Goal: Information Seeking & Learning: Learn about a topic

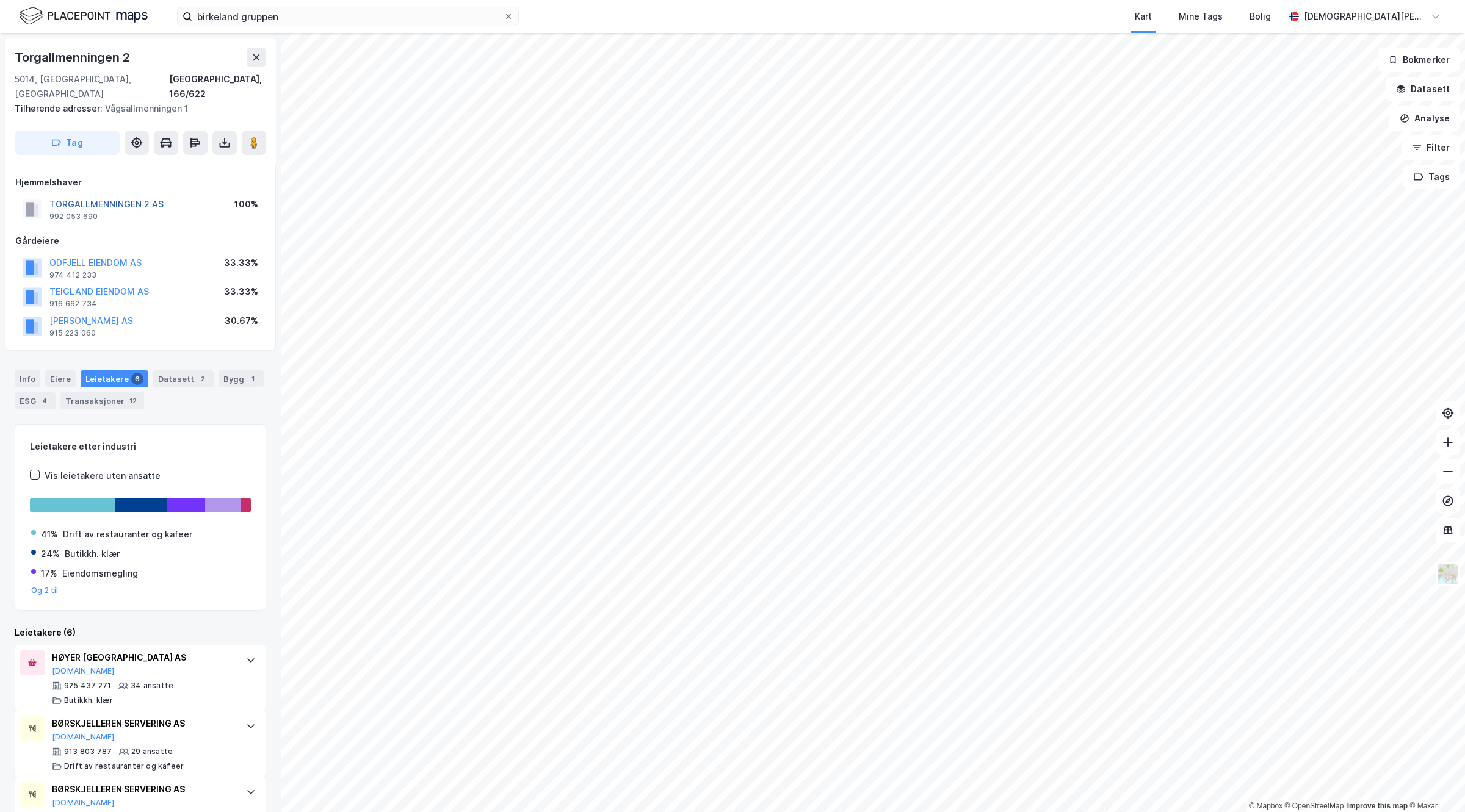
click at [0, 0] on button "TORGALLMENNINGEN 2 AS" at bounding box center [0, 0] width 0 height 0
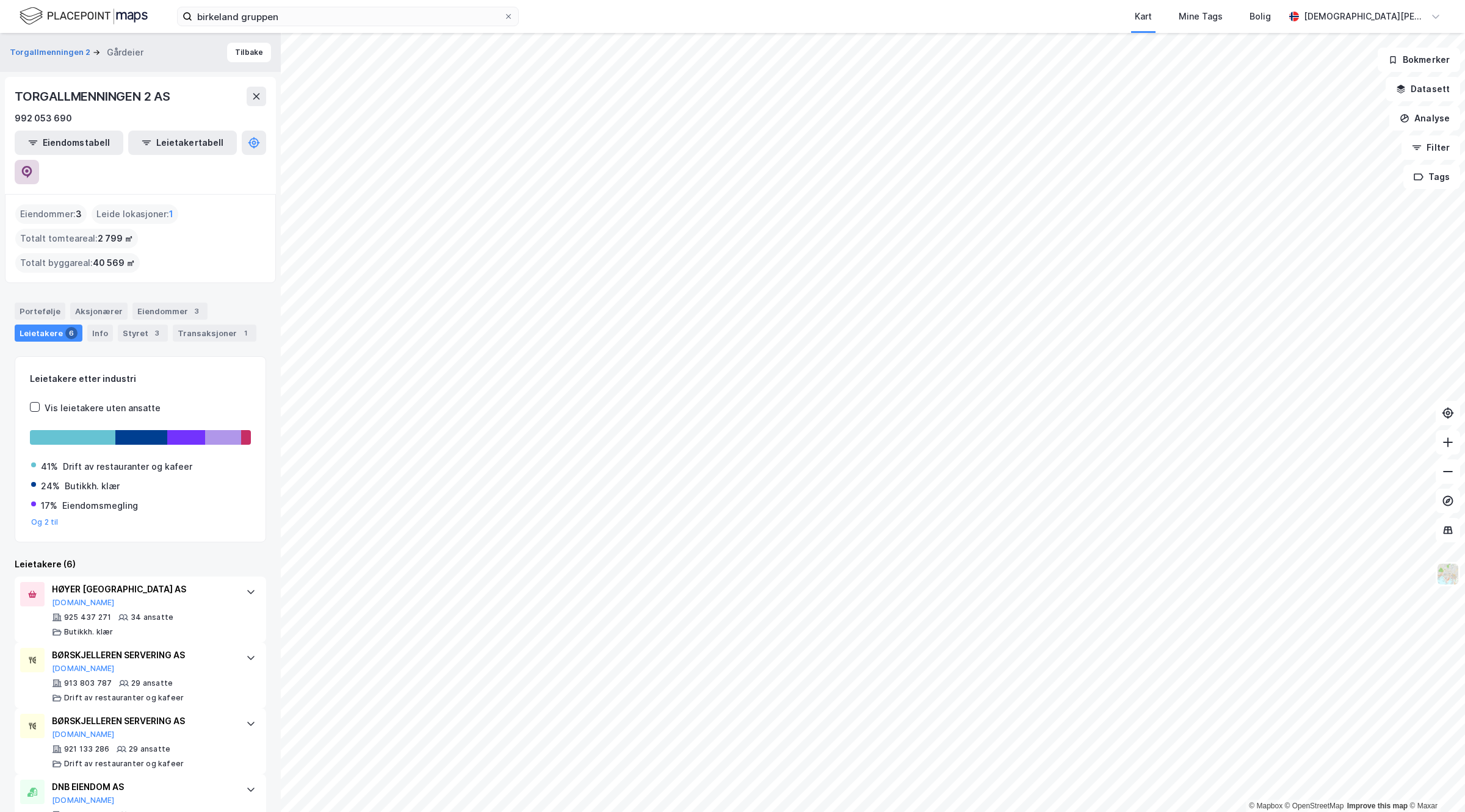
click at [33, 166] on icon at bounding box center [26, 172] width 12 height 12
drag, startPoint x: 350, startPoint y: 6, endPoint x: 288, endPoint y: 10, distance: 62.1
click at [288, 10] on label "birkeland gruppen" at bounding box center [348, 16] width 342 height 19
click at [288, 10] on input "birkeland gruppen" at bounding box center [348, 16] width 311 height 19
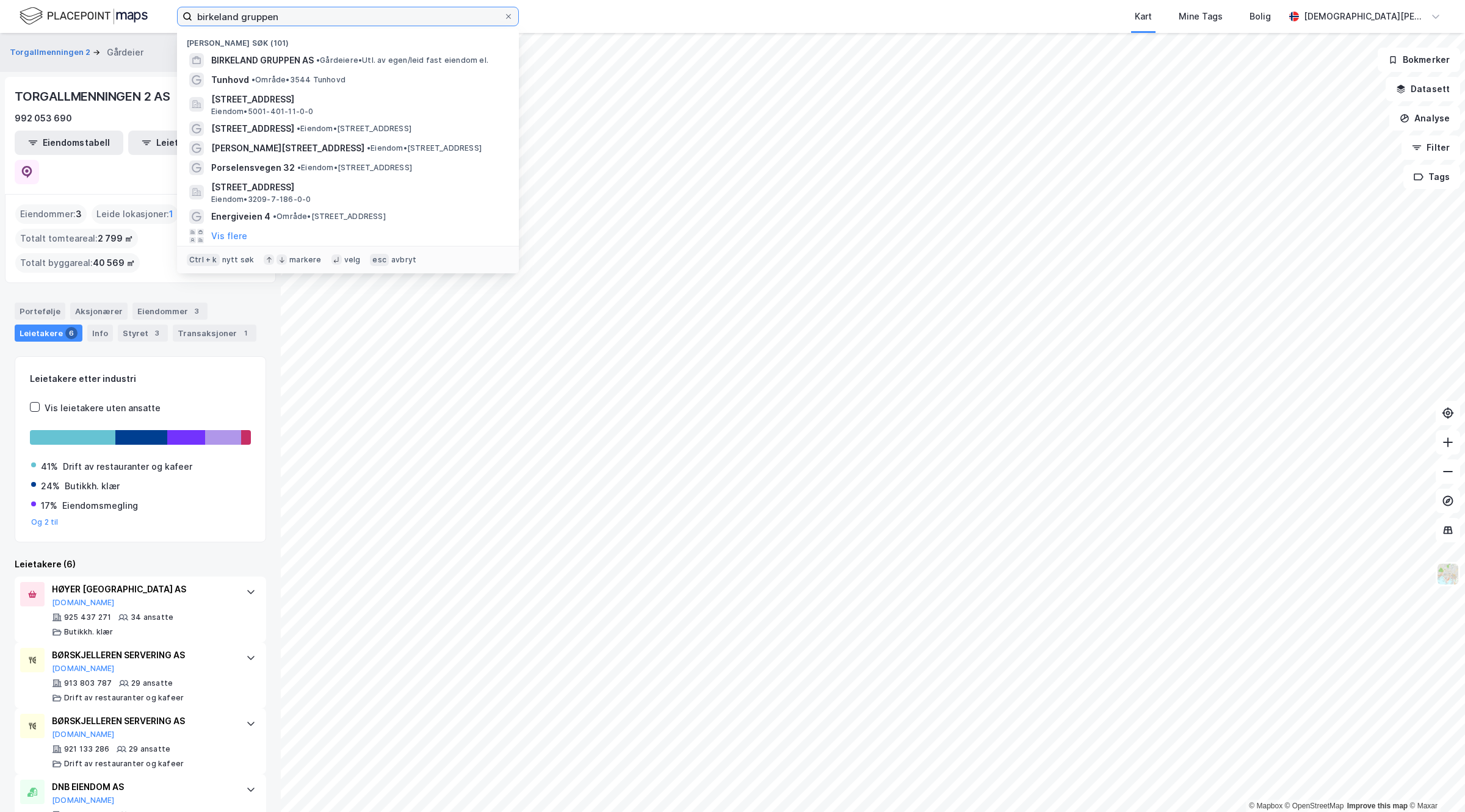
drag, startPoint x: 322, startPoint y: 16, endPoint x: 0, endPoint y: 7, distance: 322.1
click at [0, 7] on div "birkeland gruppen Nylige søk (101) BIRKELAND GRUPPEN AS • Gårdeiere • Utl. av e…" at bounding box center [732, 16] width 1465 height 33
paste input "[STREET_ADDRESS]"
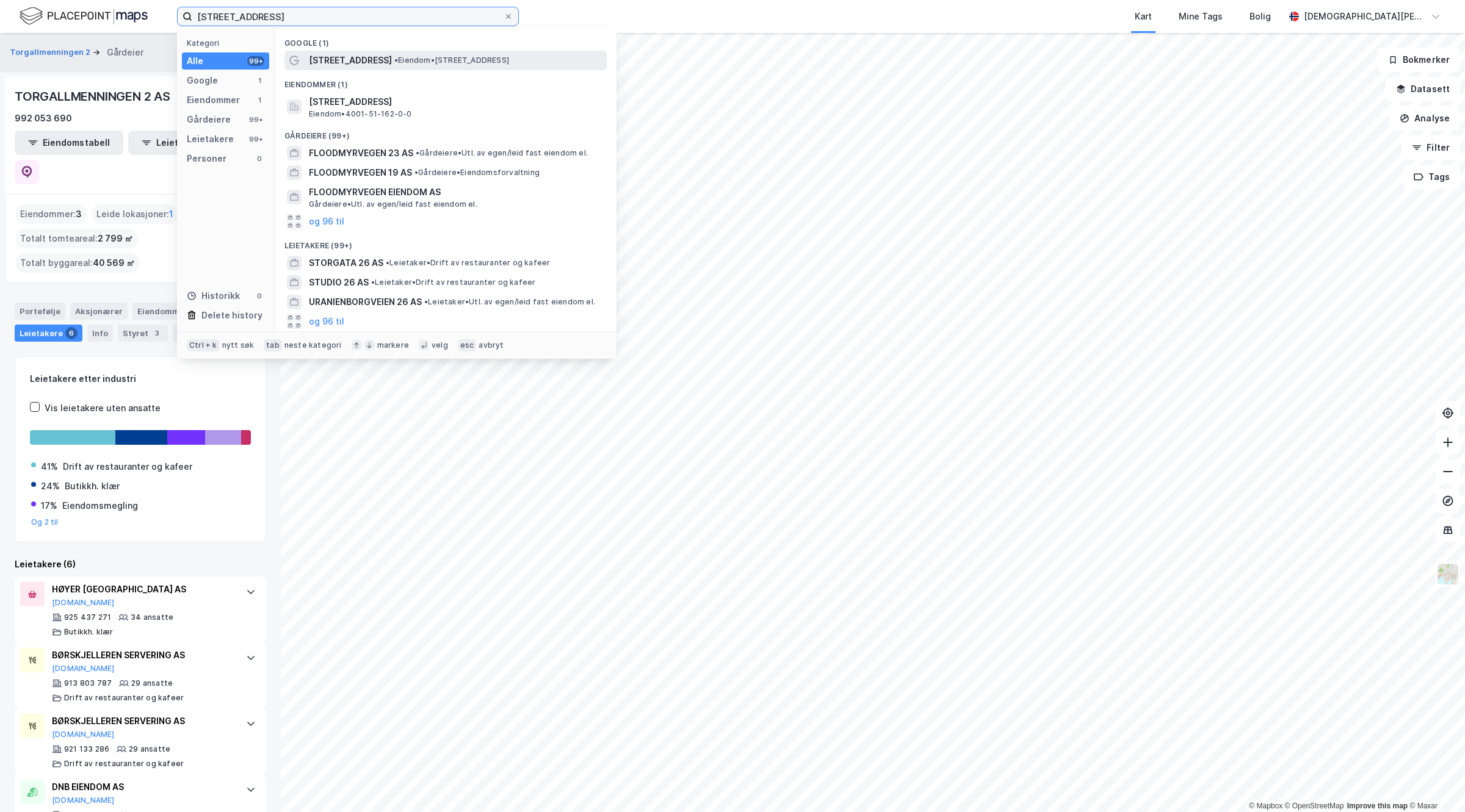
type input "[STREET_ADDRESS]"
click at [346, 52] on div "[STREET_ADDRESS] • Eiendom • [STREET_ADDRESS]" at bounding box center [445, 60] width 322 height 19
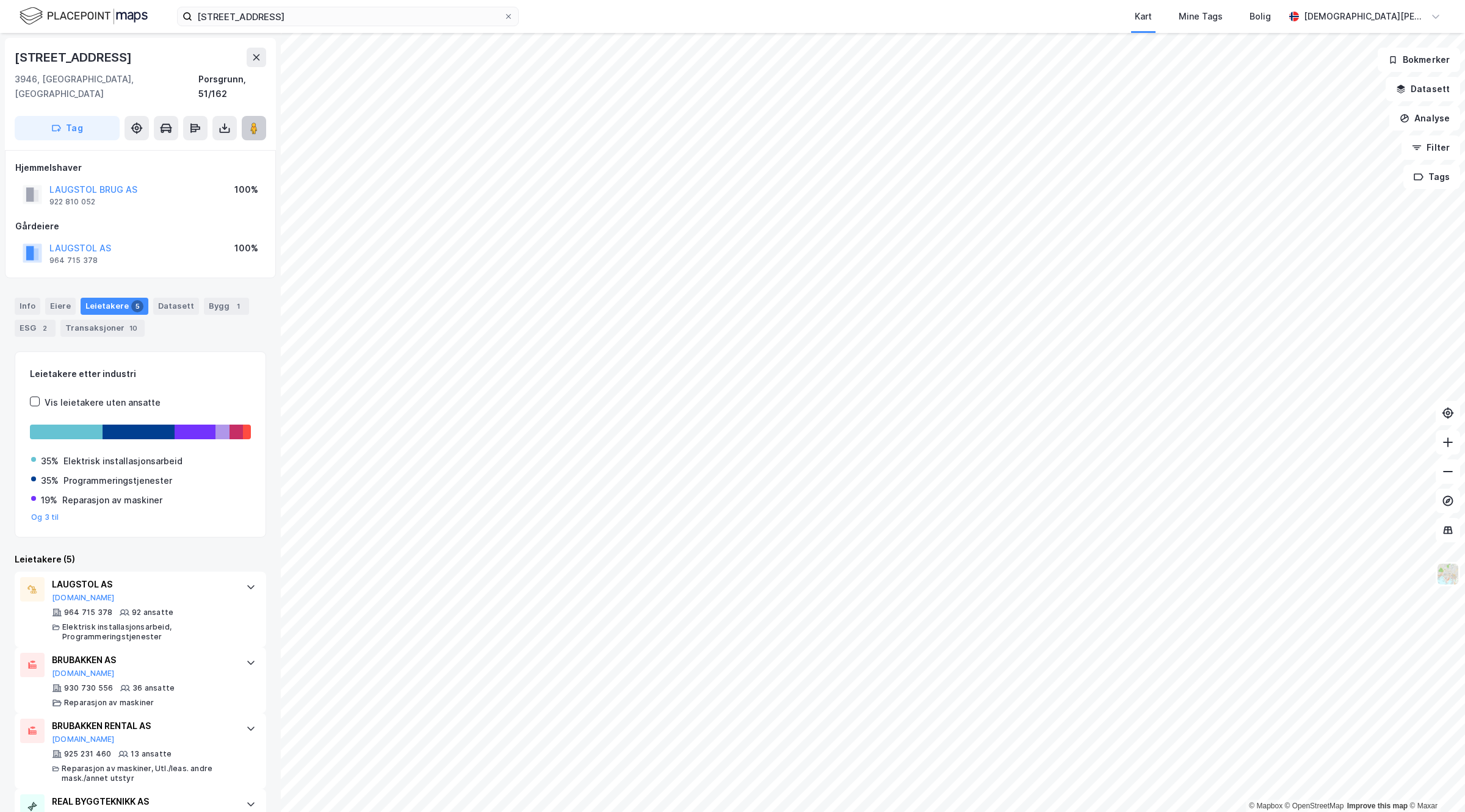
click at [255, 122] on image at bounding box center [254, 128] width 7 height 12
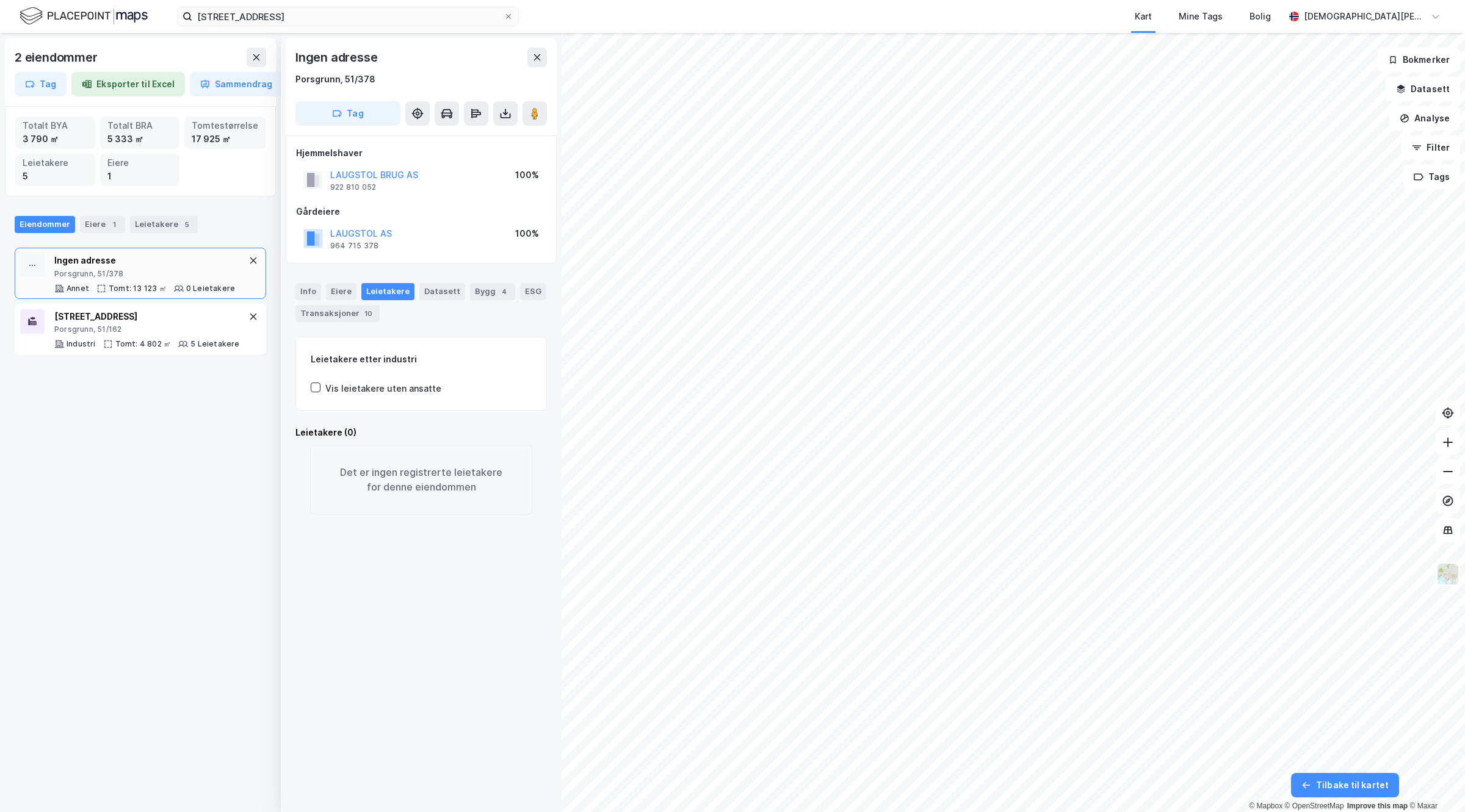
click at [370, 239] on div "LAUGSTOL AS" at bounding box center [361, 233] width 62 height 14
click at [361, 226] on div "LAUGSTOL AS" at bounding box center [361, 233] width 62 height 14
click at [0, 0] on button "LAUGSTOL AS" at bounding box center [0, 0] width 0 height 0
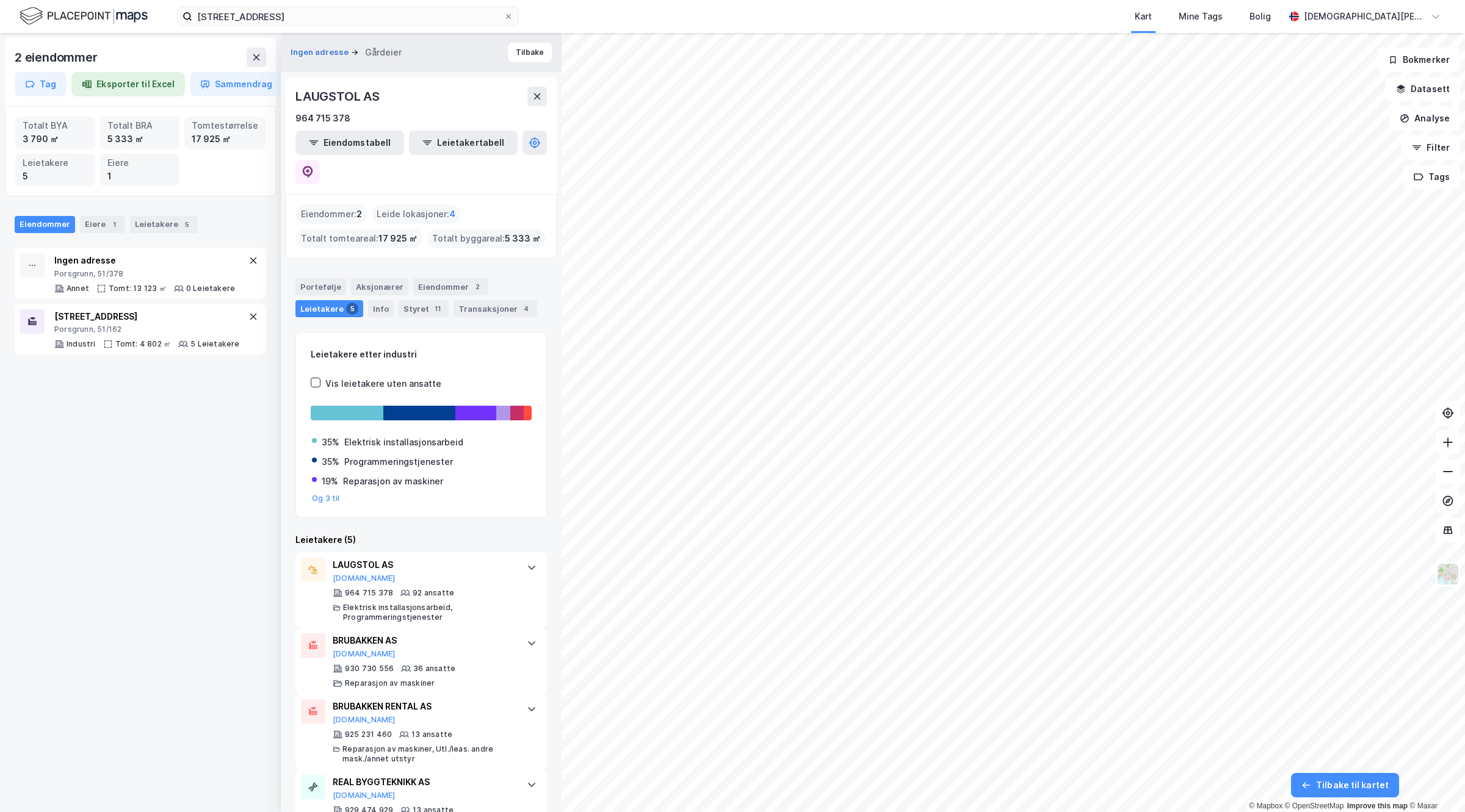
click at [548, 162] on div "LAUGSTOL AS 964 715 378 Eiendomstabell Leietakertabell" at bounding box center [421, 135] width 271 height 117
click at [320, 160] on button at bounding box center [308, 172] width 24 height 24
click at [343, 650] on button "[DOMAIN_NAME]" at bounding box center [364, 655] width 63 height 10
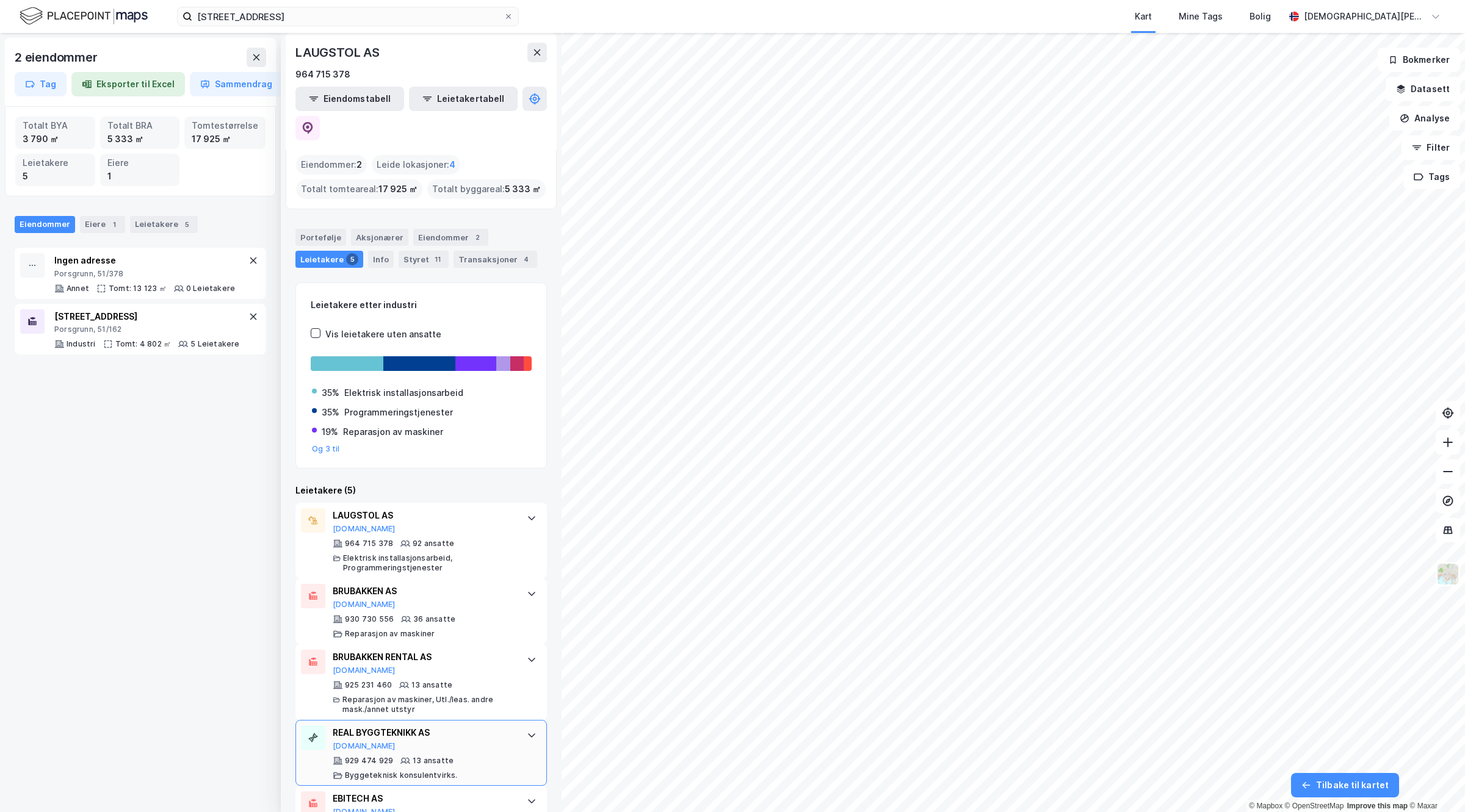
scroll to position [74, 0]
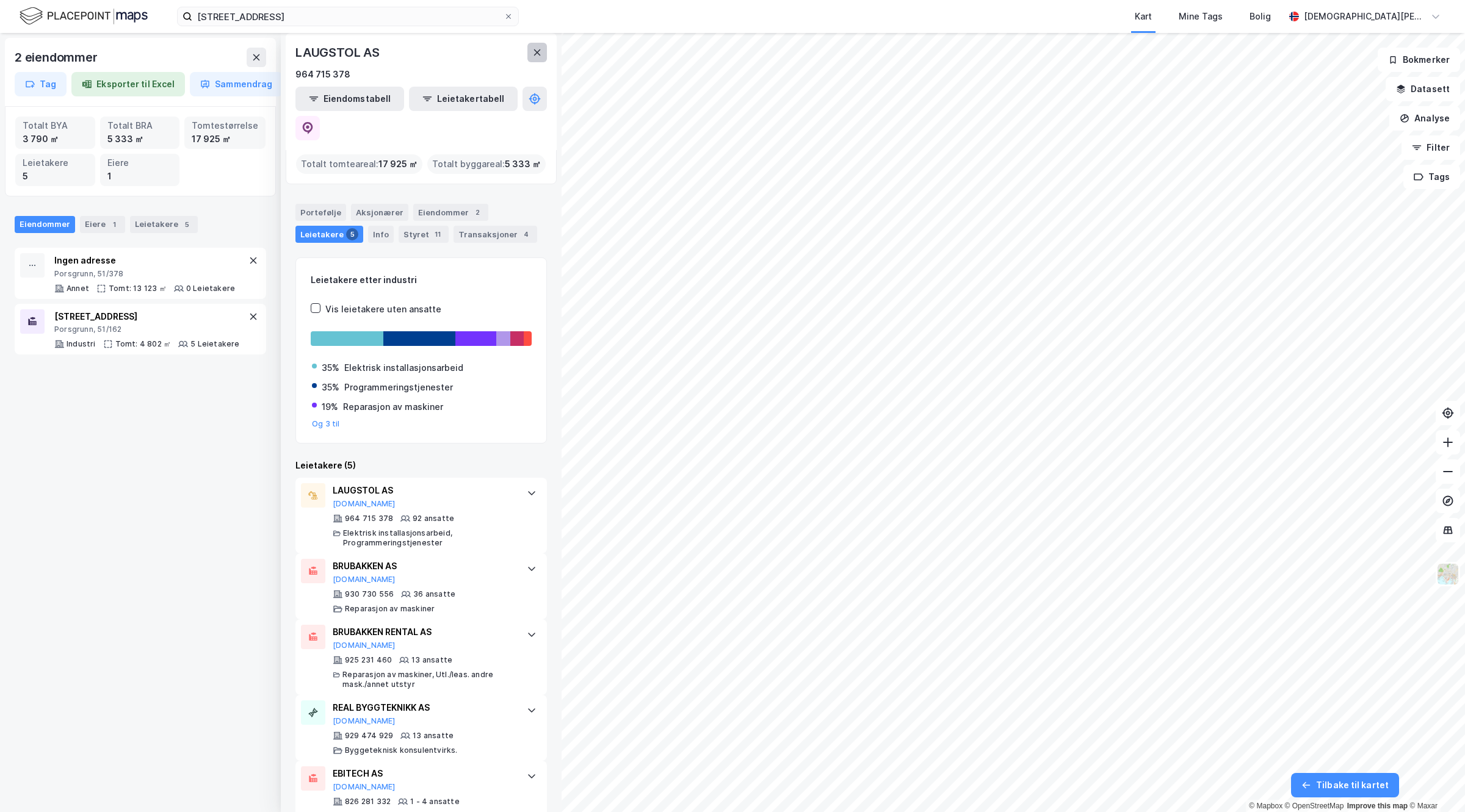
click at [537, 59] on button at bounding box center [537, 52] width 19 height 19
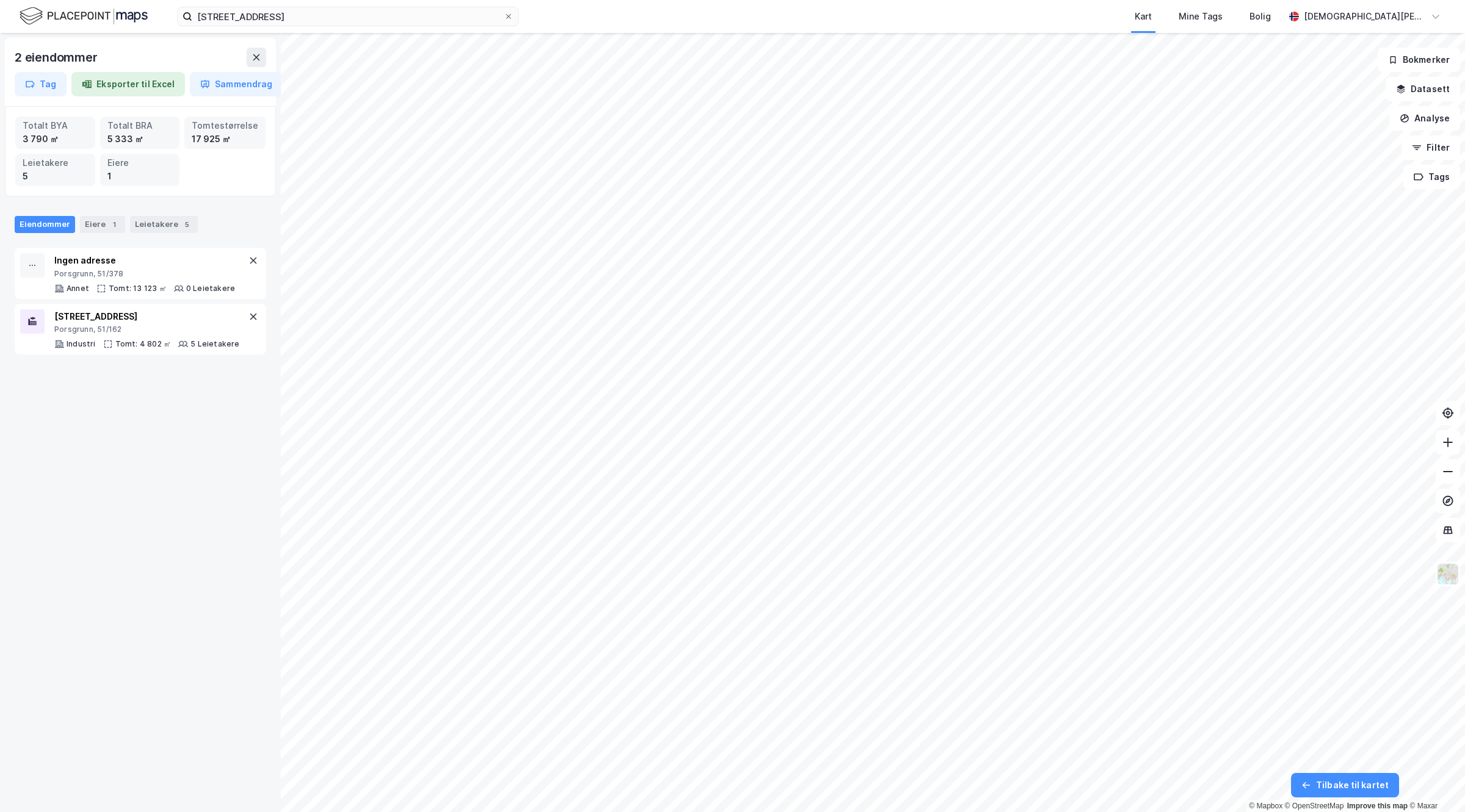
click at [850, 811] on html "Floodmyrvegen 26 Kart Mine Tags Bolig [PERSON_NAME] 2 eiendommer Tag Eksporter …" at bounding box center [732, 406] width 1465 height 812
